Goal: Obtain resource: Obtain resource

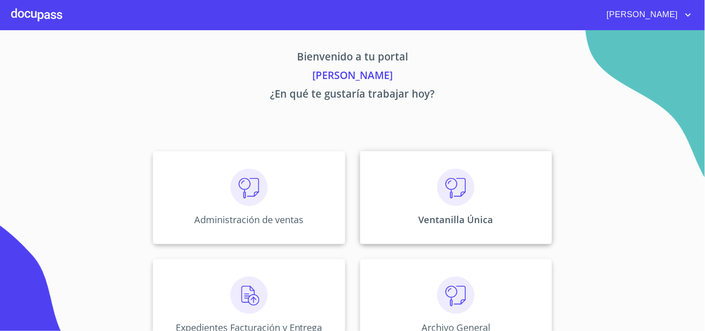
click at [439, 192] on img at bounding box center [455, 187] width 37 height 37
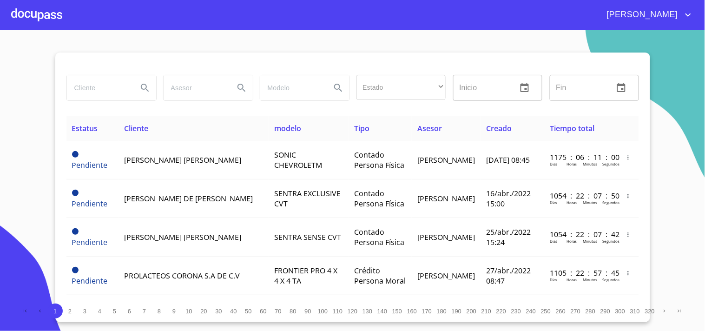
click at [110, 96] on input "search" at bounding box center [98, 87] width 63 height 25
type input "[PERSON_NAME]"
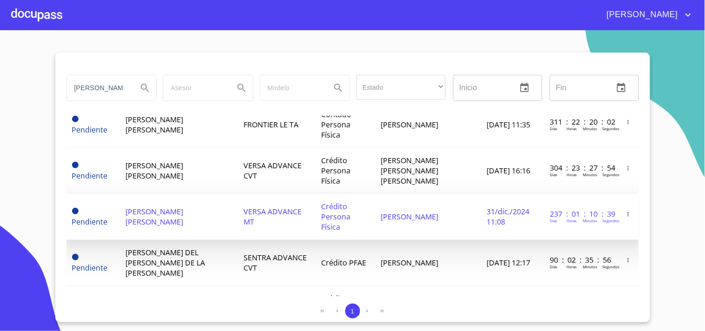
scroll to position [400, 0]
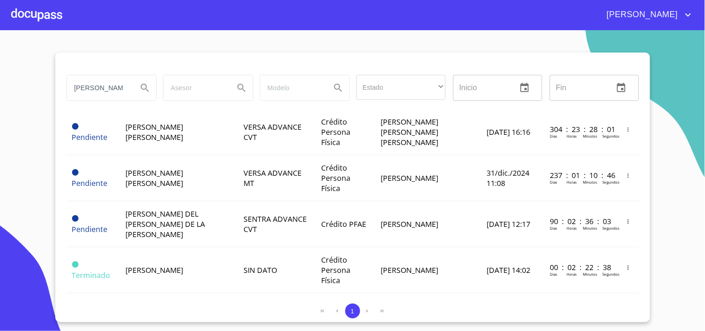
drag, startPoint x: 112, startPoint y: 85, endPoint x: 0, endPoint y: 67, distance: 113.4
click at [0, 67] on section "[PERSON_NAME] Estado ​ ​ Inicio ​ Fin ​ Estatus Cliente modelo Tipo Asesor Crea…" at bounding box center [352, 180] width 705 height 301
type input "[PERSON_NAME]"
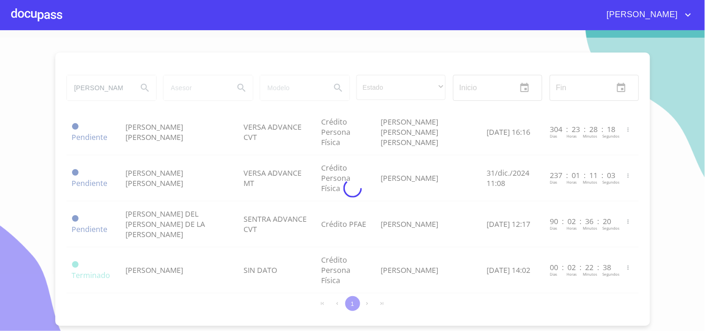
scroll to position [0, 0]
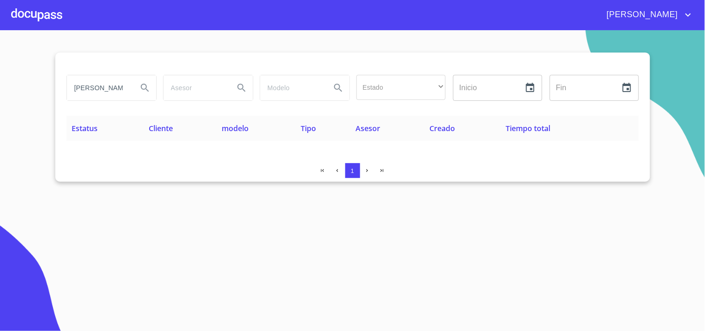
click at [24, 19] on div at bounding box center [36, 15] width 51 height 30
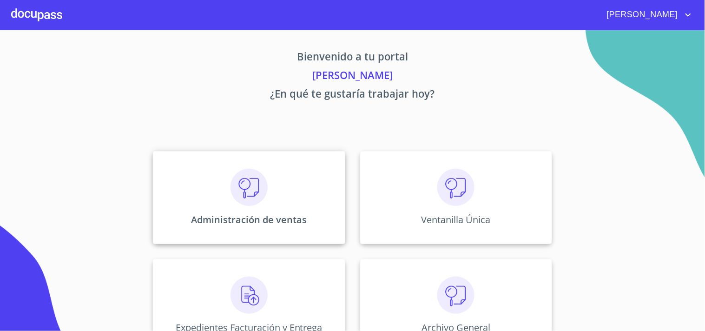
click at [252, 202] on img at bounding box center [249, 187] width 37 height 37
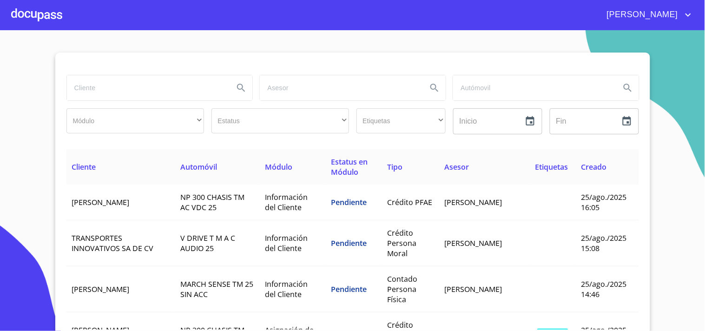
click at [104, 89] on input "search" at bounding box center [147, 87] width 160 height 25
type input "[PERSON_NAME]"
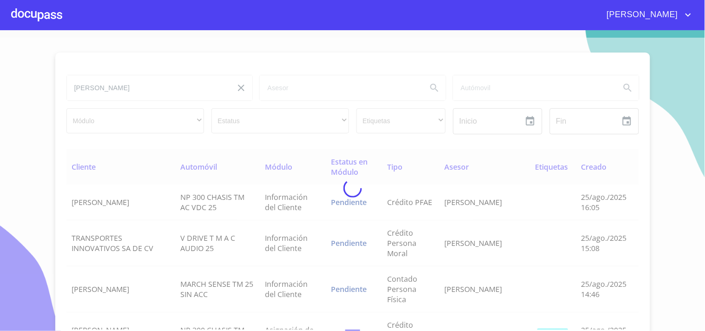
click at [250, 77] on div at bounding box center [352, 188] width 705 height 301
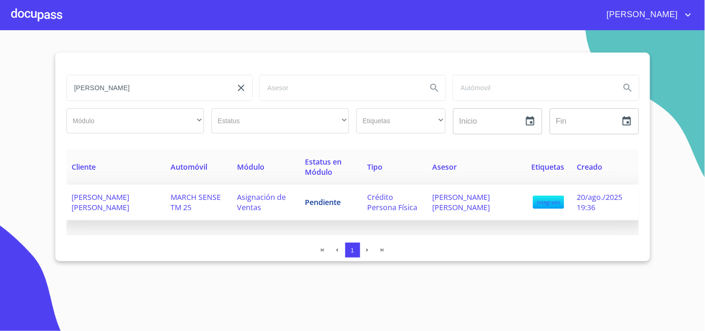
click at [280, 218] on td "Asignación de Ventas" at bounding box center [266, 203] width 68 height 36
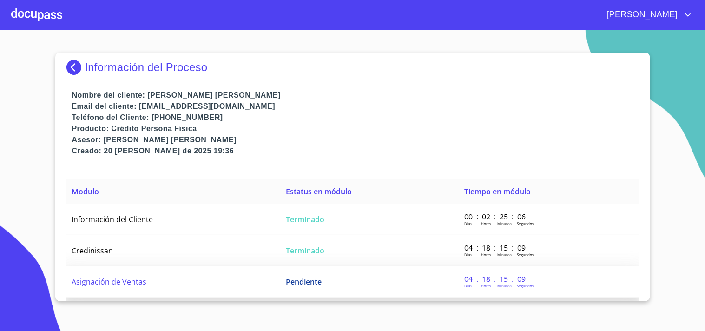
click at [295, 290] on td "Pendiente" at bounding box center [369, 281] width 179 height 31
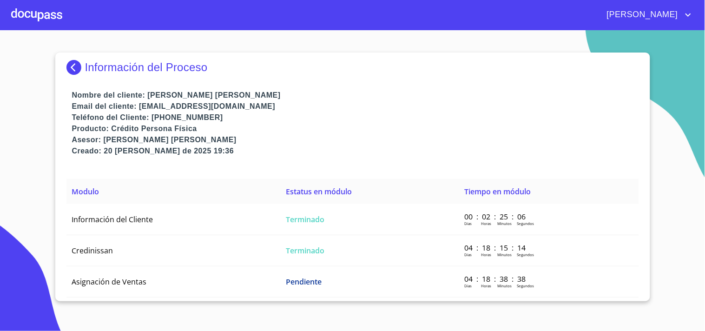
click at [28, 13] on div at bounding box center [36, 15] width 51 height 30
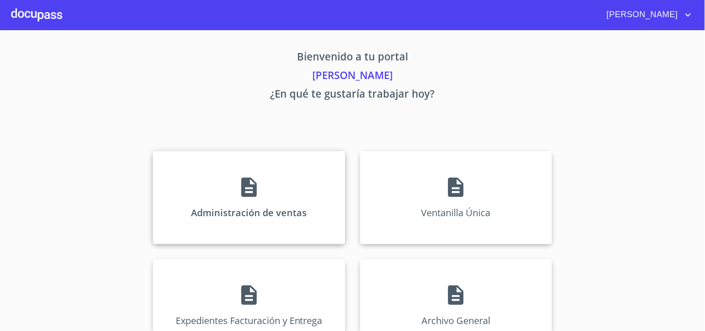
click at [254, 174] on div "Administración de ventas" at bounding box center [249, 197] width 192 height 93
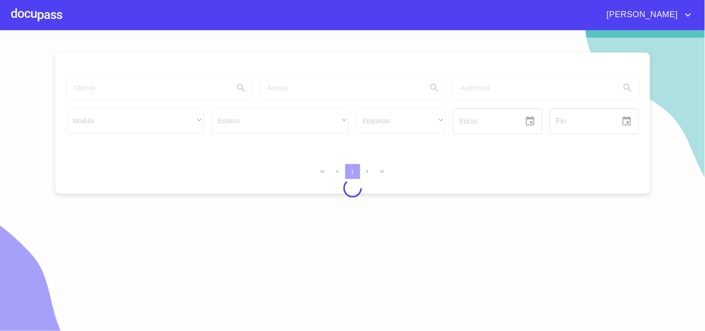
click at [12, 14] on div at bounding box center [36, 15] width 51 height 30
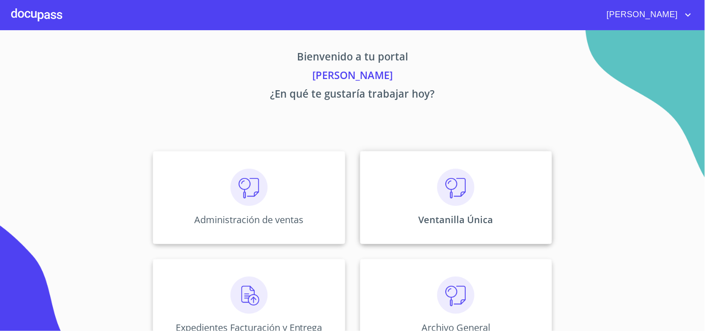
click at [449, 169] on img at bounding box center [455, 187] width 37 height 37
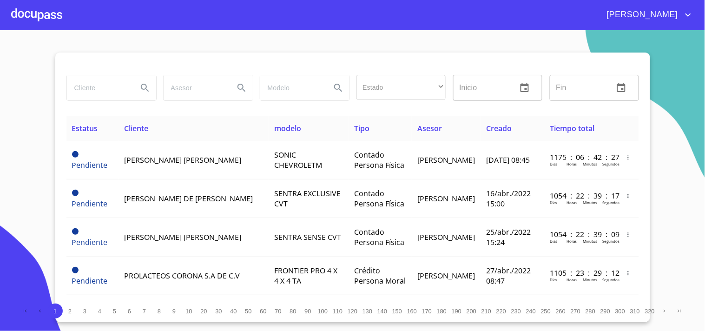
click at [91, 96] on input "search" at bounding box center [98, 87] width 63 height 25
type input "vision"
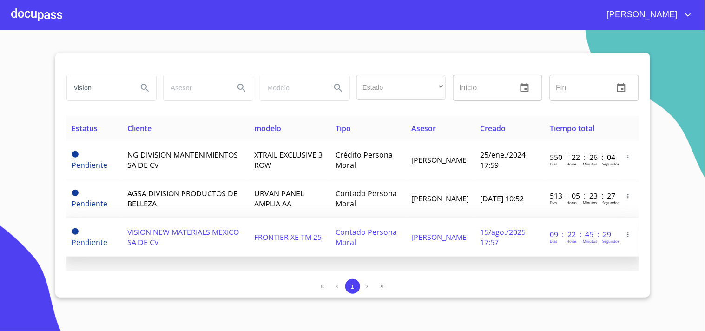
click at [336, 242] on span "Contado Persona Moral" at bounding box center [366, 237] width 61 height 20
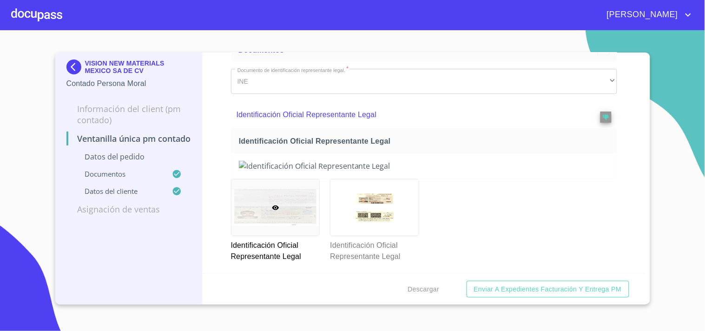
scroll to position [258, 0]
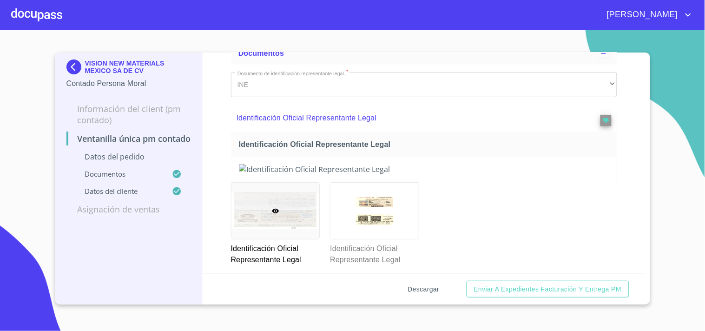
click at [425, 286] on span "Descargar" at bounding box center [424, 290] width 32 height 12
click at [421, 122] on p "Identificación Oficial Representante Legal" at bounding box center [406, 118] width 338 height 11
click at [40, 15] on div at bounding box center [36, 15] width 51 height 30
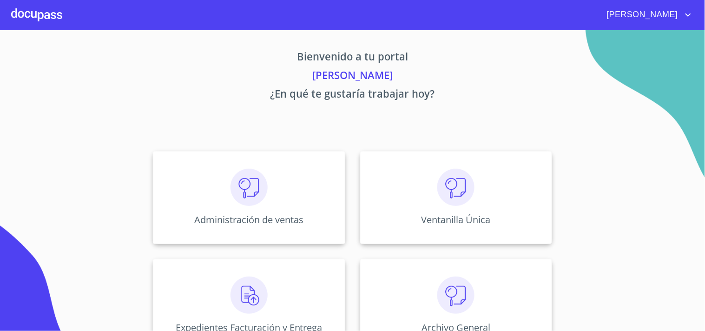
click at [463, 197] on img at bounding box center [455, 187] width 37 height 37
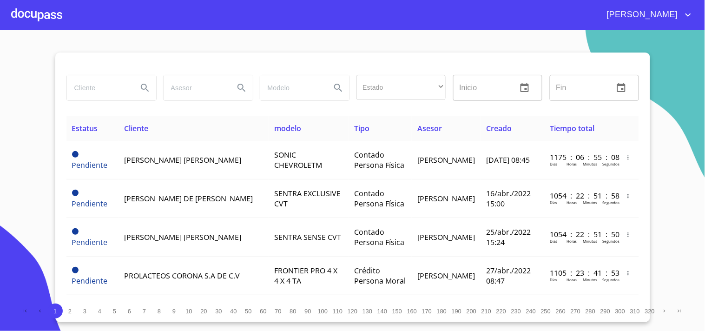
click at [118, 87] on input "search" at bounding box center [98, 87] width 63 height 25
type input "g"
type input "[PERSON_NAME]"
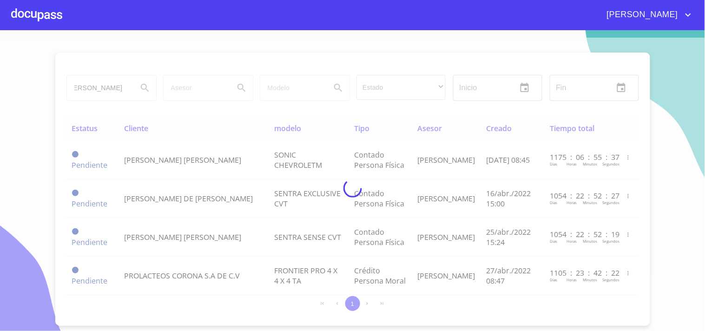
scroll to position [0, 0]
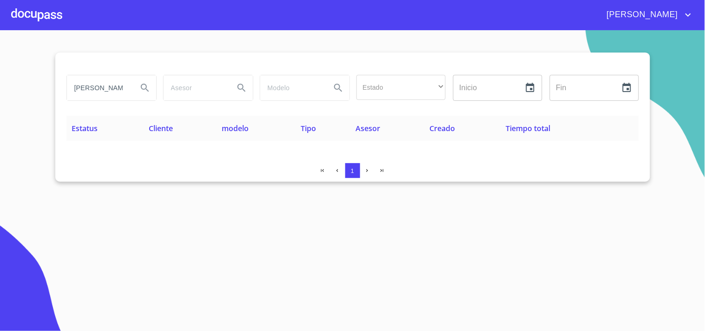
click at [51, 9] on div at bounding box center [36, 15] width 51 height 30
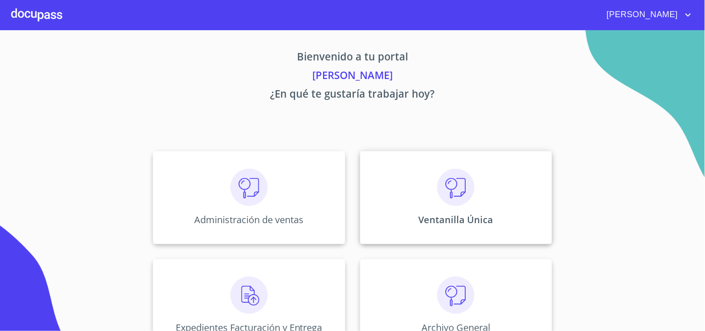
click at [476, 211] on div "Ventanilla Única" at bounding box center [456, 197] width 192 height 93
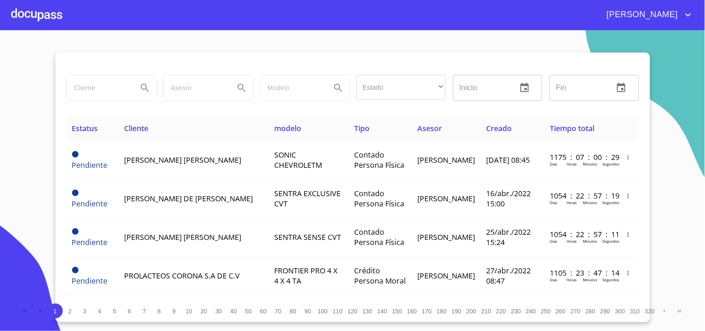
click at [93, 86] on input "search" at bounding box center [98, 87] width 63 height 25
type input "[PERSON_NAME]"
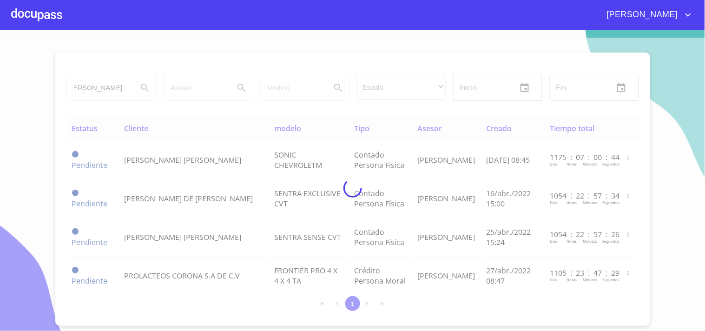
scroll to position [0, 0]
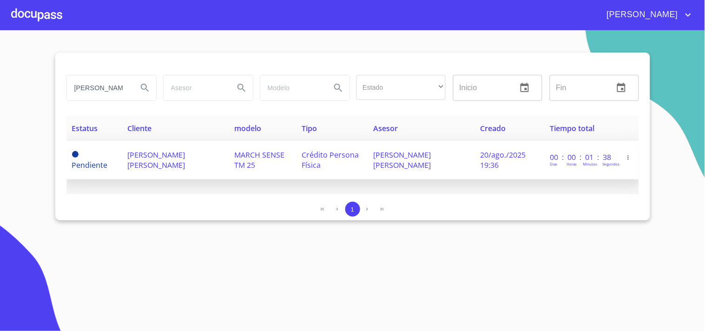
click at [454, 177] on td "[PERSON_NAME] [PERSON_NAME]" at bounding box center [421, 160] width 107 height 39
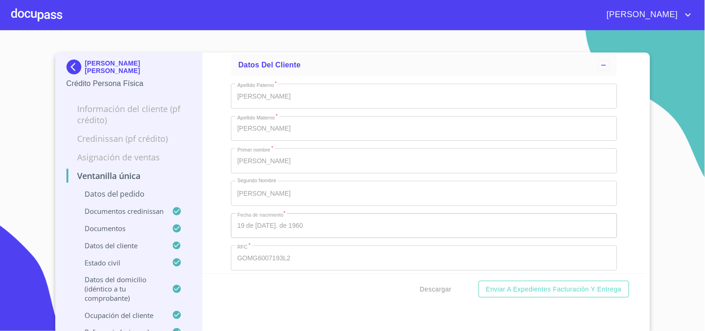
scroll to position [3419, 0]
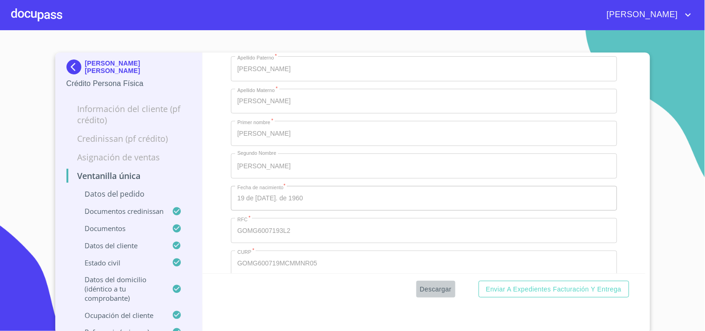
drag, startPoint x: 417, startPoint y: 286, endPoint x: 430, endPoint y: 286, distance: 13.5
click at [430, 286] on span "Descargar" at bounding box center [436, 290] width 32 height 12
click at [56, 16] on div at bounding box center [36, 15] width 51 height 30
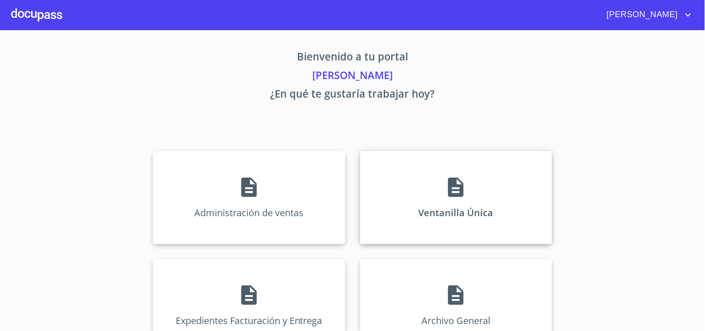
click at [462, 225] on div "Ventanilla Única" at bounding box center [456, 197] width 192 height 93
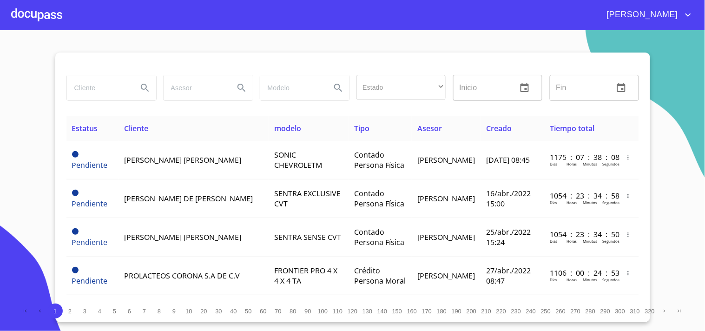
click at [98, 97] on input "search" at bounding box center [98, 87] width 63 height 25
click at [121, 91] on input "search" at bounding box center [98, 87] width 63 height 25
click at [96, 107] on div "Estado ​ ​ Inicio ​ Fin ​" at bounding box center [352, 93] width 573 height 45
click at [102, 90] on input "search" at bounding box center [98, 87] width 63 height 25
type input "YEIMI"
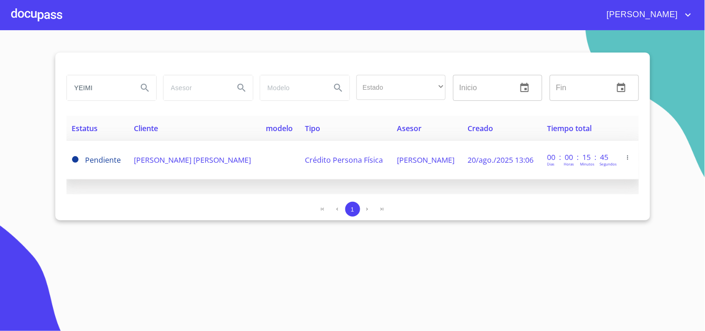
click at [189, 152] on td "[PERSON_NAME] [PERSON_NAME]" at bounding box center [194, 160] width 132 height 39
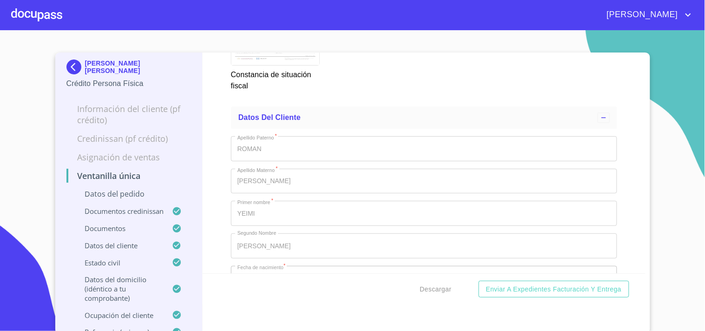
scroll to position [3461, 0]
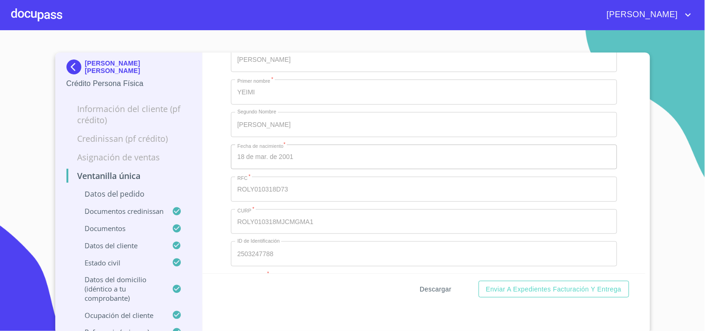
click at [425, 296] on button "Descargar" at bounding box center [436, 289] width 39 height 17
